Goal: Manage account settings

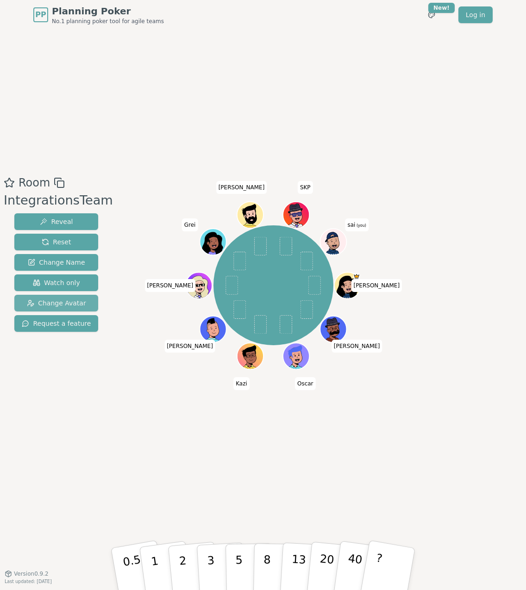
click at [73, 300] on span "Change Avatar" at bounding box center [56, 303] width 59 height 9
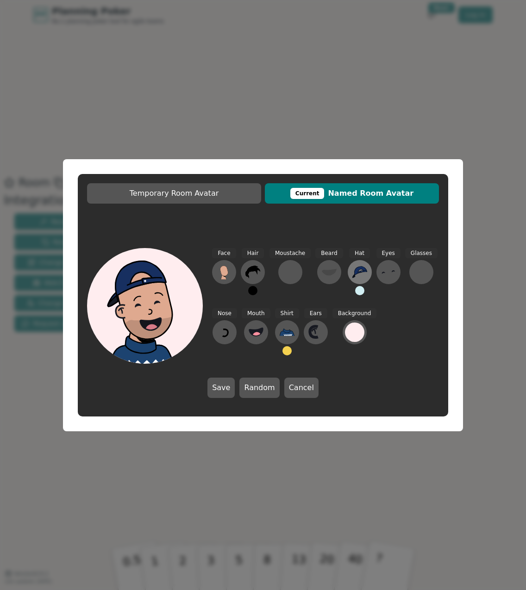
click at [357, 269] on icon at bounding box center [359, 273] width 15 height 12
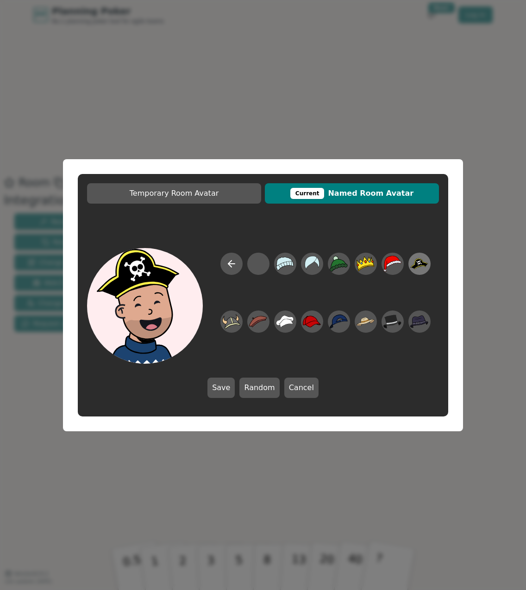
click at [423, 262] on icon at bounding box center [419, 263] width 18 height 11
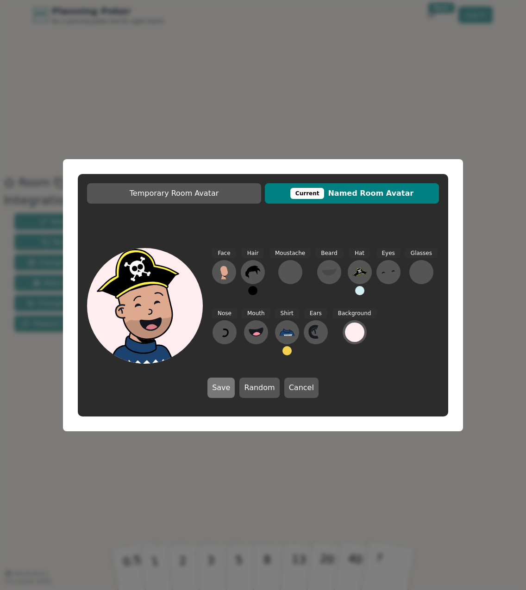
click at [227, 383] on button "Save" at bounding box center [220, 388] width 27 height 20
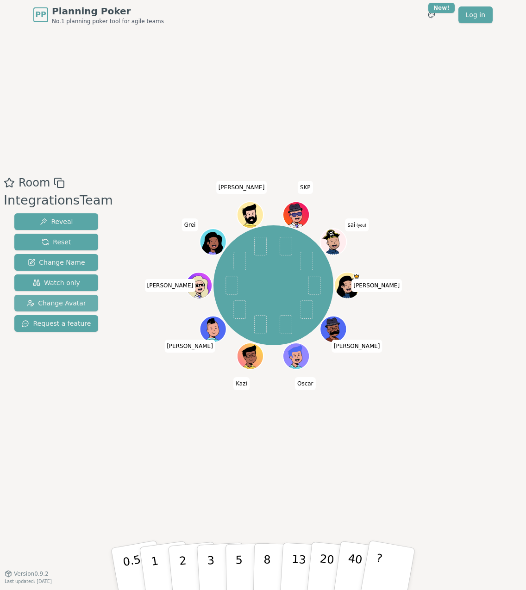
click at [44, 301] on span "Change Avatar" at bounding box center [56, 303] width 59 height 9
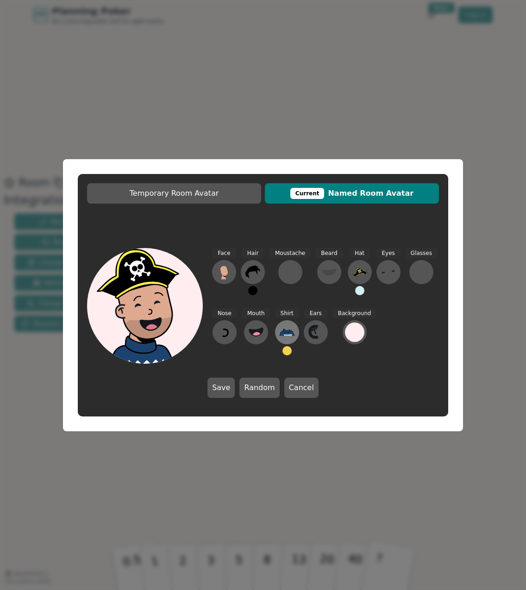
click at [288, 336] on icon at bounding box center [287, 332] width 15 height 15
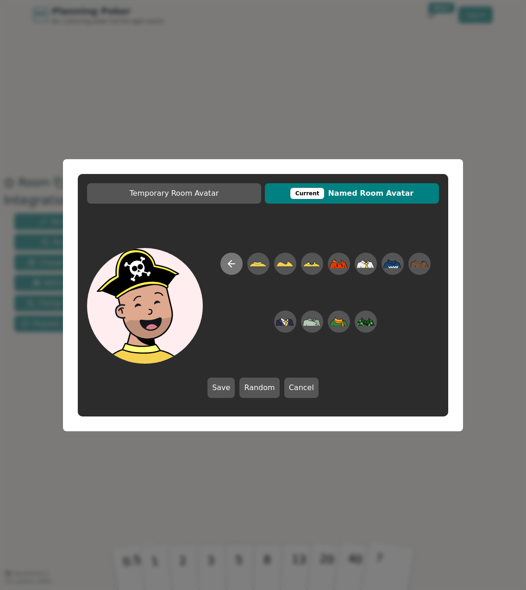
drag, startPoint x: 217, startPoint y: 267, endPoint x: 226, endPoint y: 265, distance: 9.4
click at [218, 267] on div at bounding box center [325, 308] width 227 height 111
click at [230, 265] on icon at bounding box center [229, 264] width 3 height 6
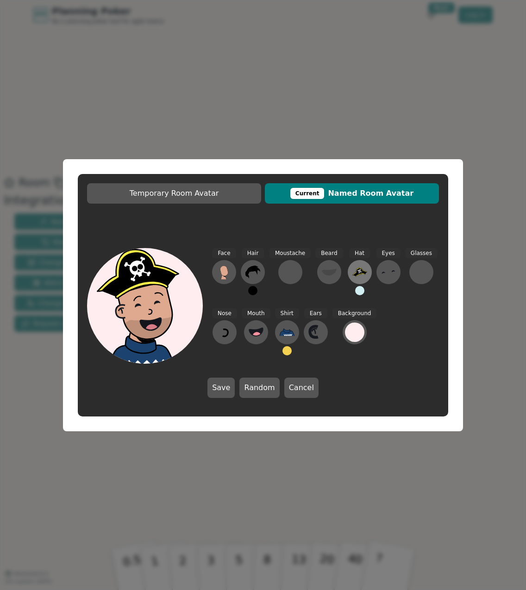
click at [352, 275] on icon at bounding box center [359, 272] width 15 height 15
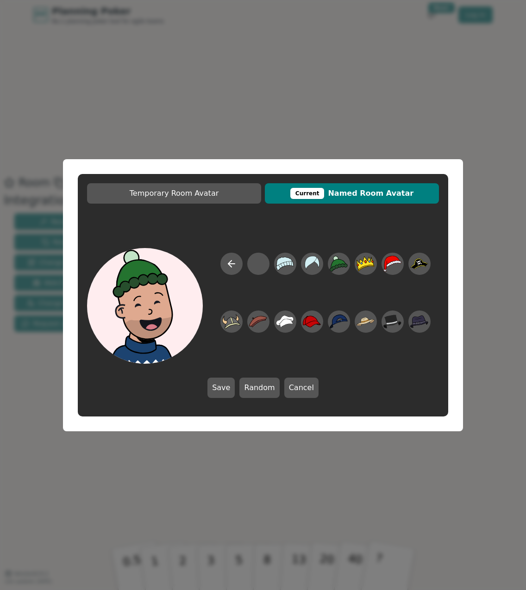
click at [189, 129] on div "Temporary Room Avatar Current Named Room Avatar Save Random Cancel" at bounding box center [263, 295] width 526 height 590
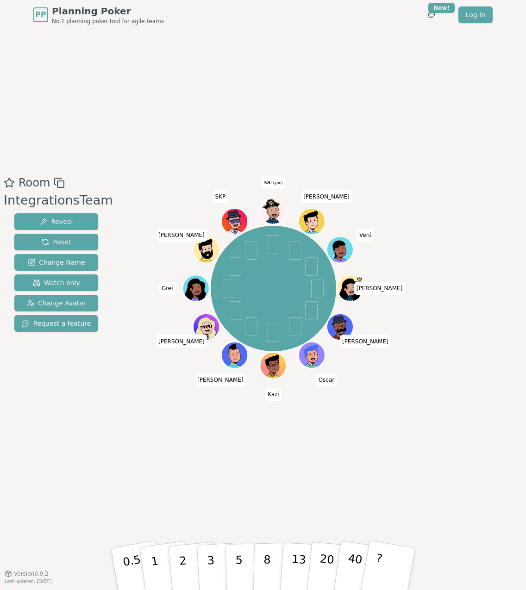
click at [415, 261] on div "Room IntegrationsTeam Reveal Reset Change Name Watch only Change Avatar Request…" at bounding box center [263, 301] width 526 height 255
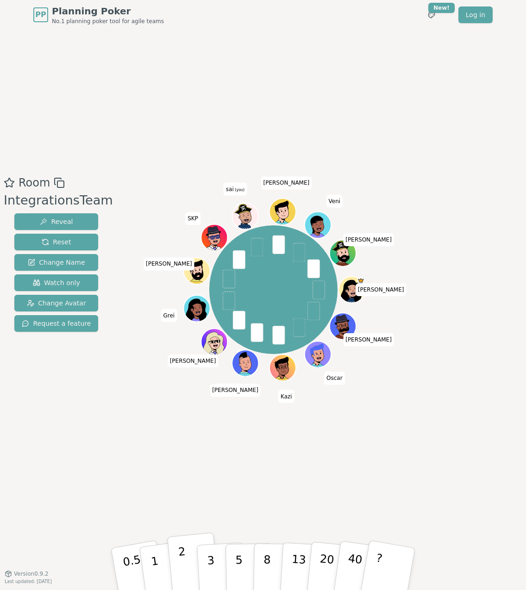
click at [176, 554] on button "2" at bounding box center [193, 570] width 53 height 74
click at [138, 482] on div "Room IntegrationsTeam Reveal Reset Change Name Watch only Change Avatar Request…" at bounding box center [263, 302] width 526 height 544
click at [185, 557] on button "2" at bounding box center [193, 570] width 53 height 74
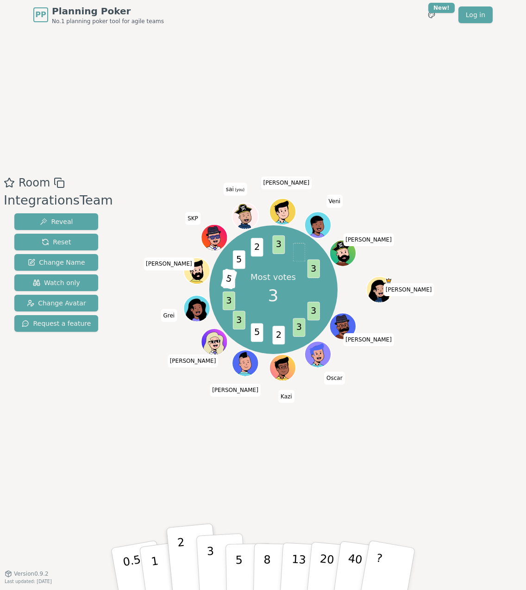
click at [218, 560] on button "3" at bounding box center [221, 569] width 50 height 72
